Goal: Information Seeking & Learning: Learn about a topic

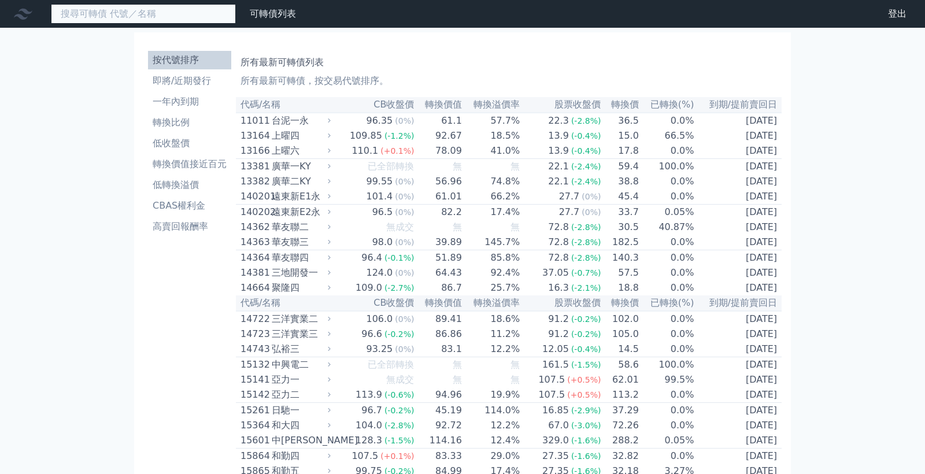
click at [208, 16] on input at bounding box center [143, 14] width 185 height 20
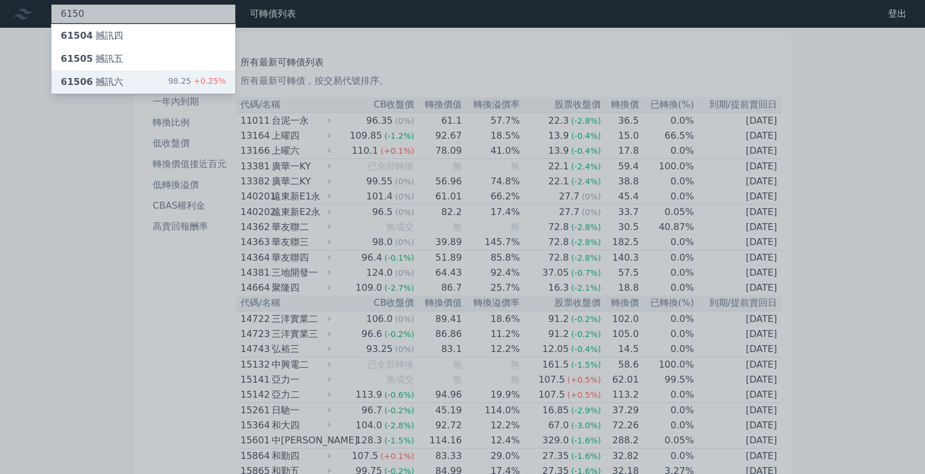
type input "6150"
click at [87, 83] on span "61506" at bounding box center [77, 81] width 32 height 11
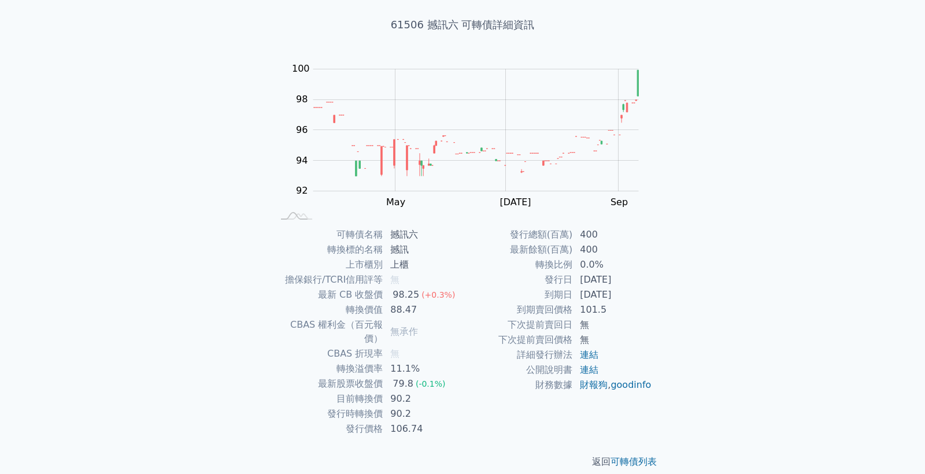
scroll to position [61, 0]
click at [589, 374] on link "連結" at bounding box center [589, 370] width 19 height 11
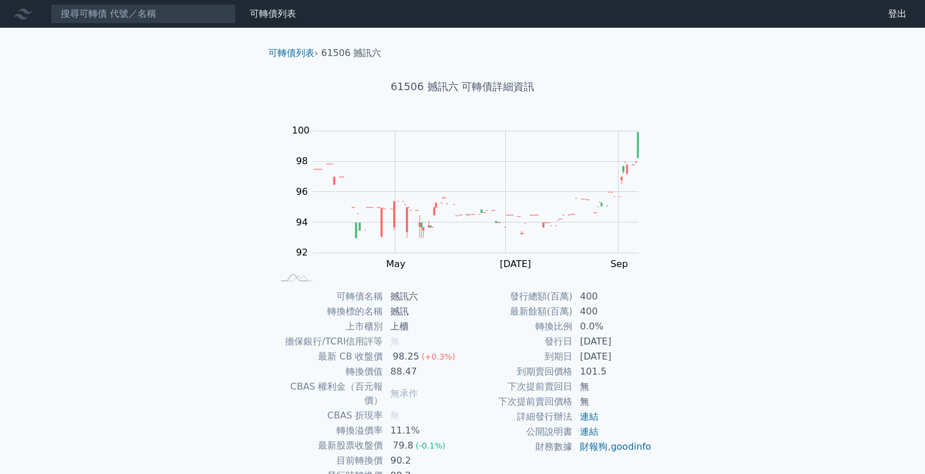
scroll to position [0, 0]
click at [187, 12] on input at bounding box center [143, 14] width 185 height 20
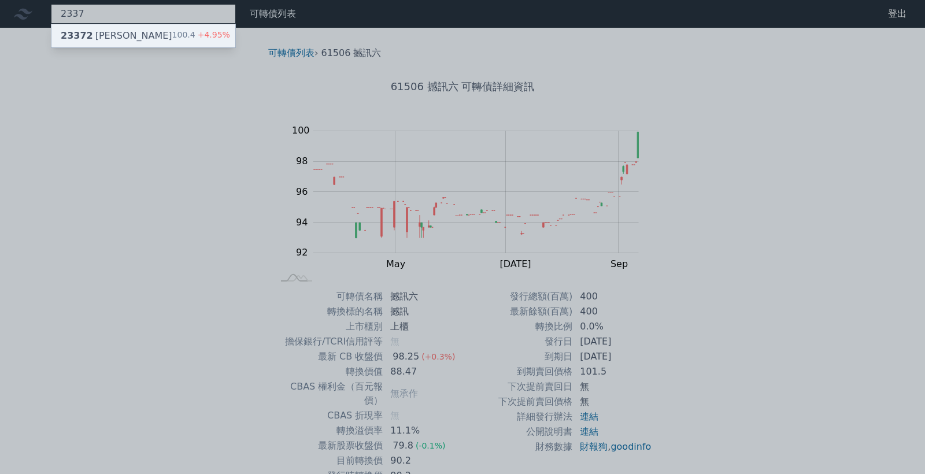
type input "2337"
click at [134, 35] on div "23372 [PERSON_NAME] 100.4 +4.95%" at bounding box center [143, 35] width 184 height 23
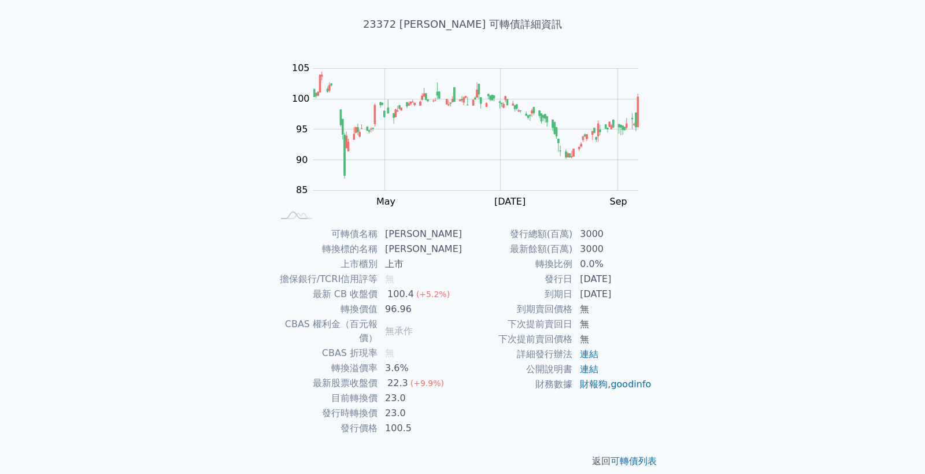
scroll to position [61, 0]
click at [589, 370] on link "連結" at bounding box center [589, 370] width 19 height 11
